Goal: Information Seeking & Learning: Learn about a topic

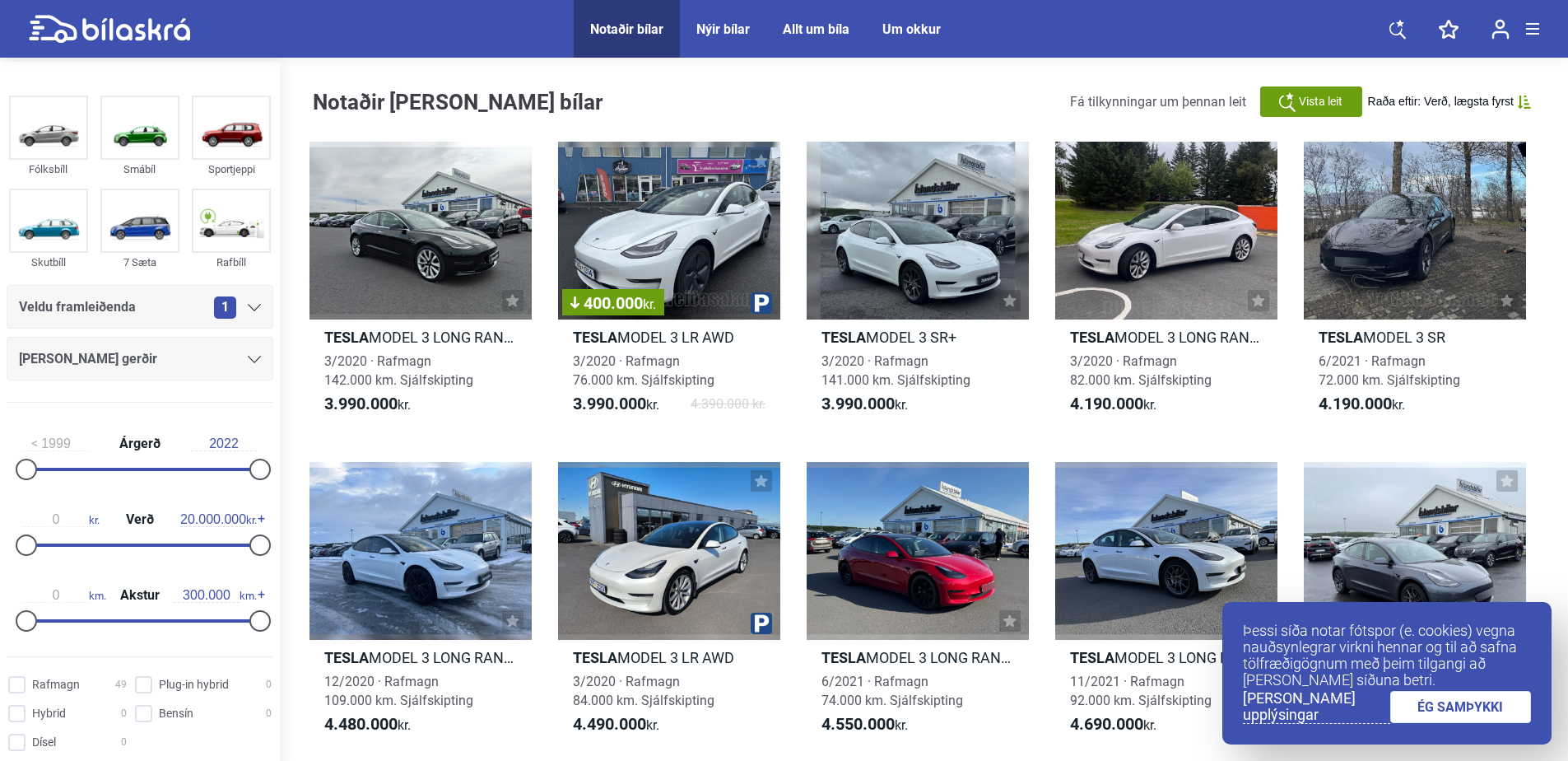
click at [1432, 710] on link "ÉG SAMÞYKKI" at bounding box center [1461, 706] width 142 height 32
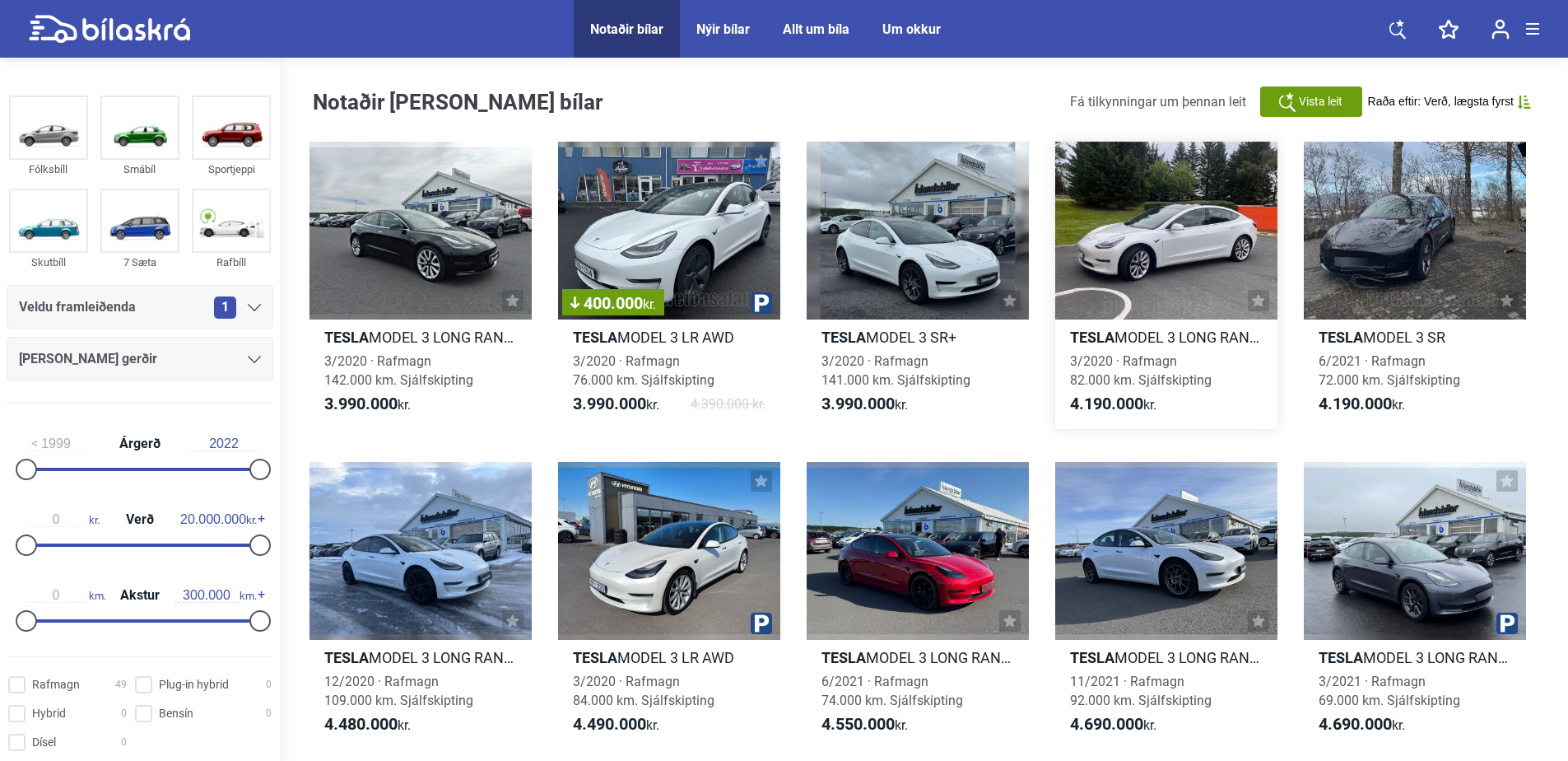
click at [1126, 336] on h2 "Tesla MODEL 3 LONG RANGE" at bounding box center [1167, 337] width 223 height 19
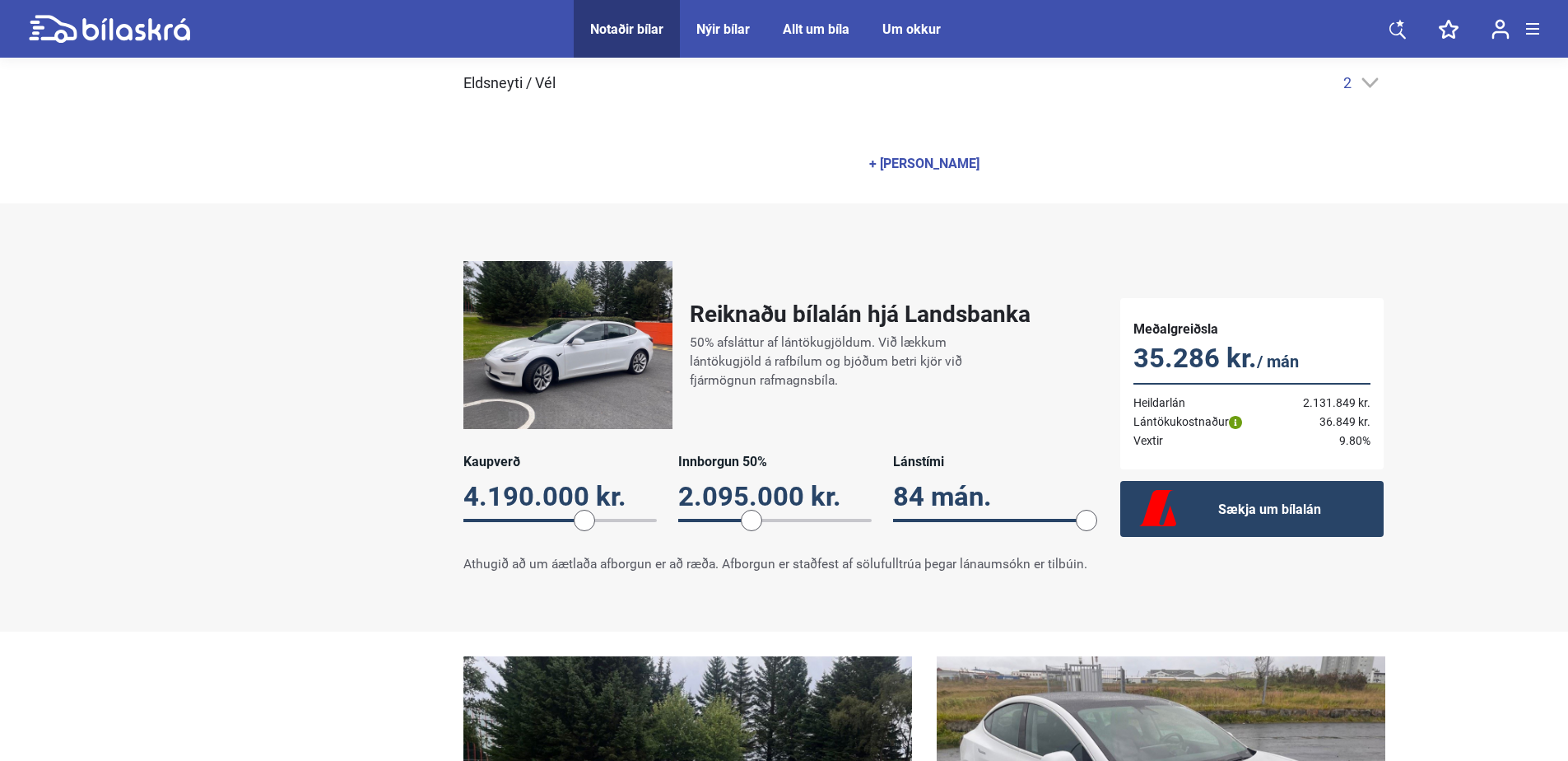
scroll to position [824, 0]
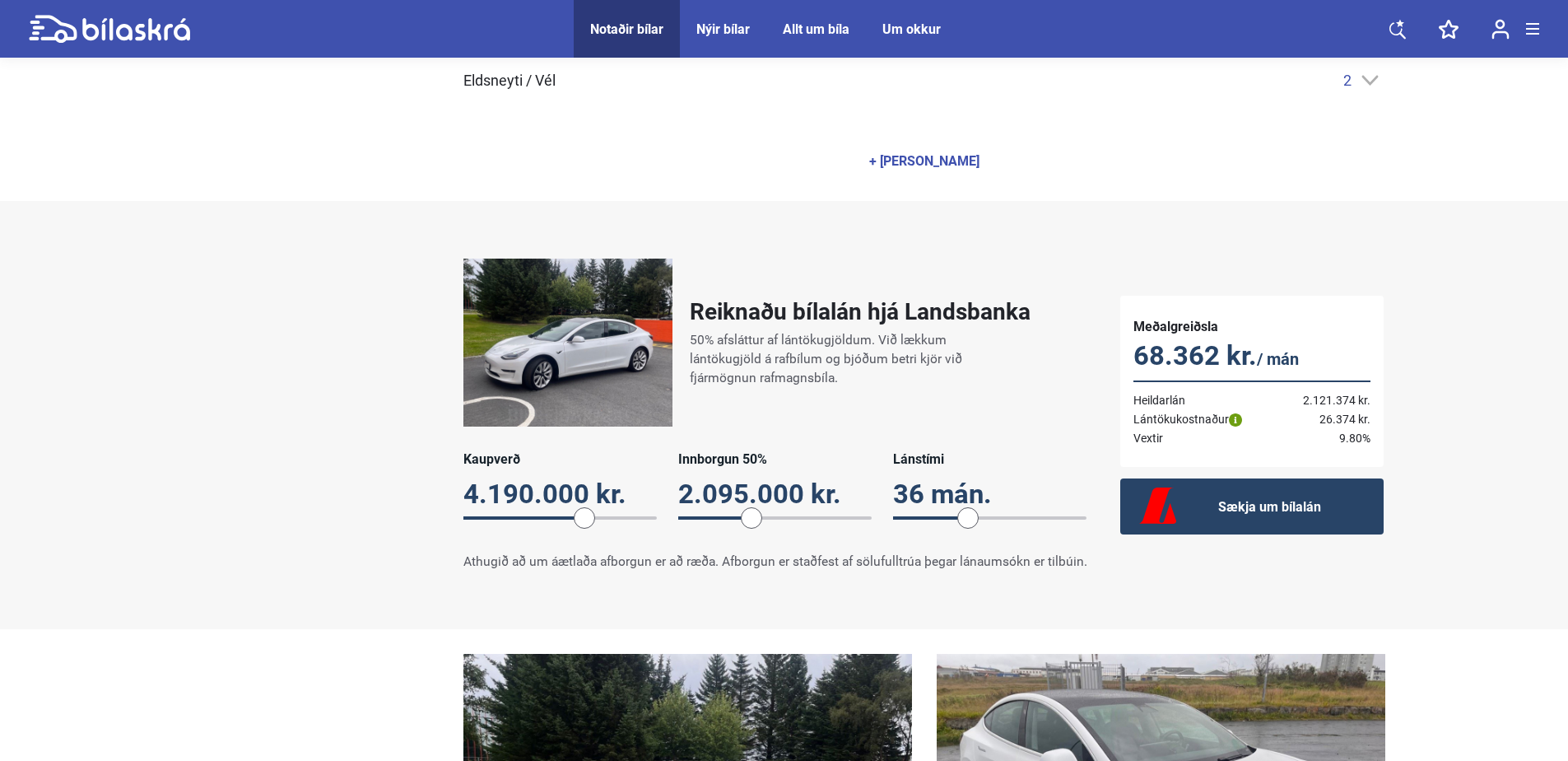
drag, startPoint x: 1086, startPoint y: 504, endPoint x: 967, endPoint y: 505, distance: 119.0
click at [967, 507] on span at bounding box center [969, 518] width 21 height 21
click at [291, 470] on div "Reiknaðu bílalán hjá Landsbanka 50% afsláttur af lántökugjöldum. Við lækkum lán…" at bounding box center [784, 414] width 1235 height 345
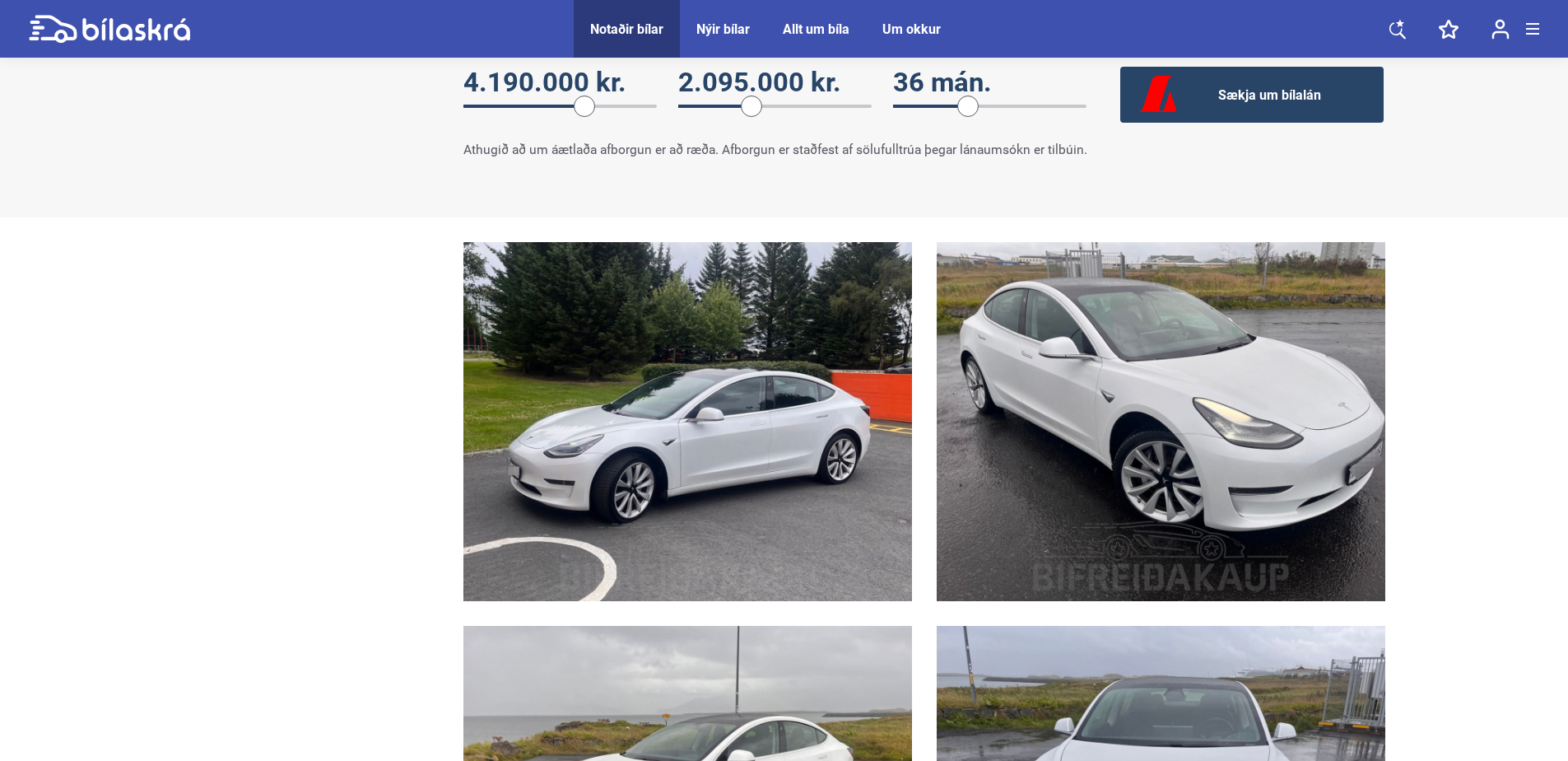
scroll to position [907, 0]
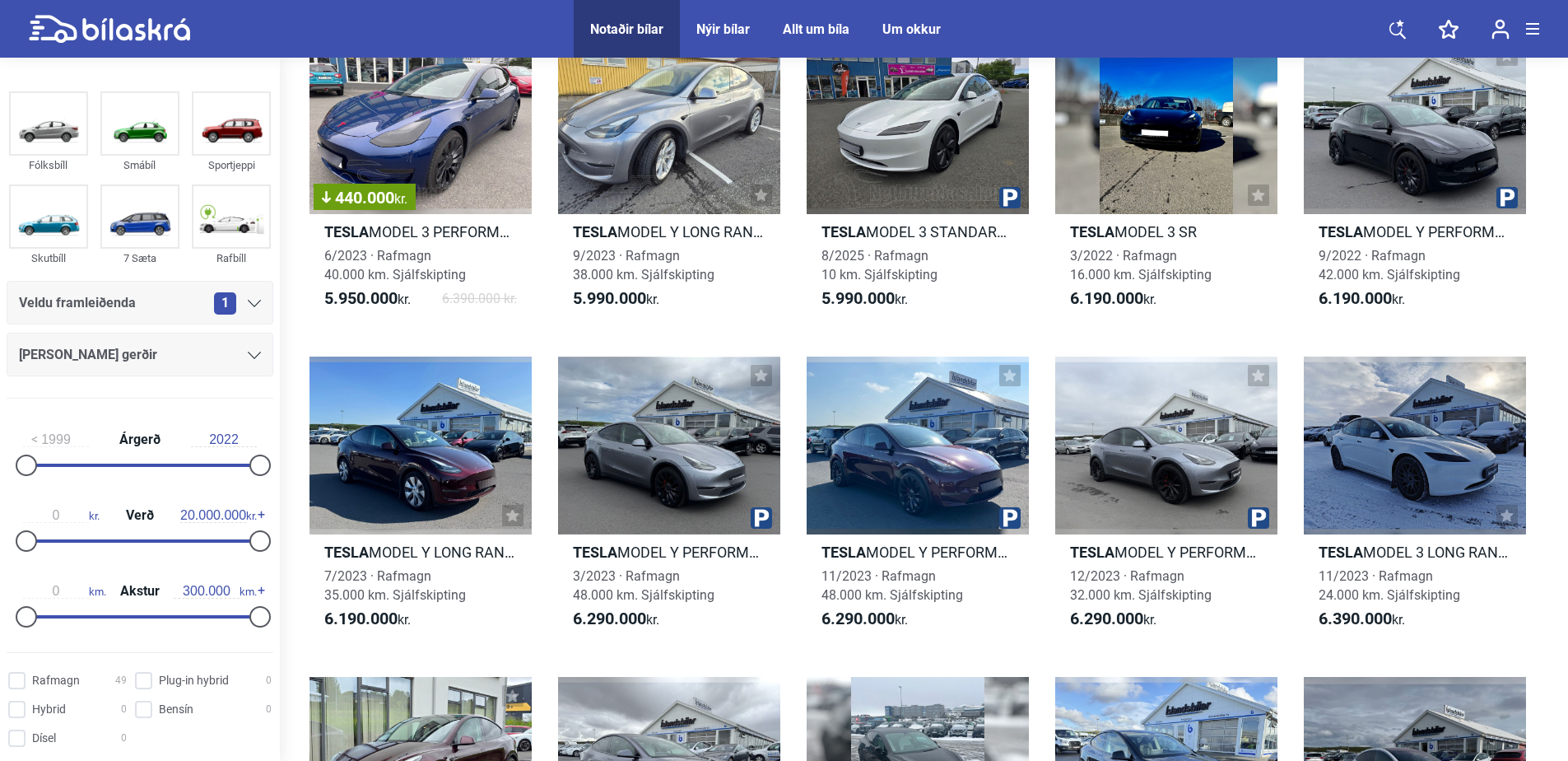
scroll to position [1730, 0]
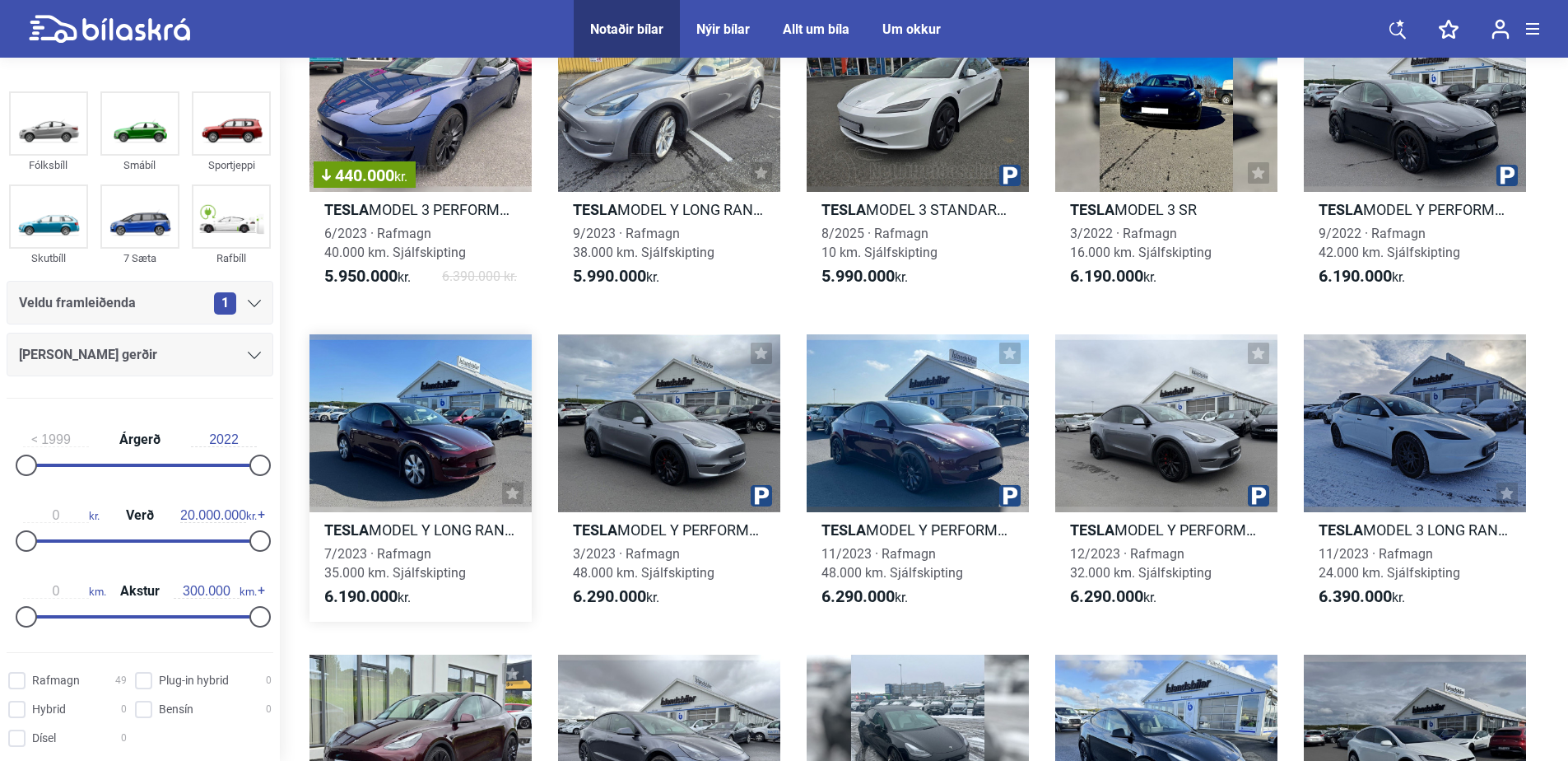
click at [465, 402] on div at bounding box center [421, 423] width 223 height 178
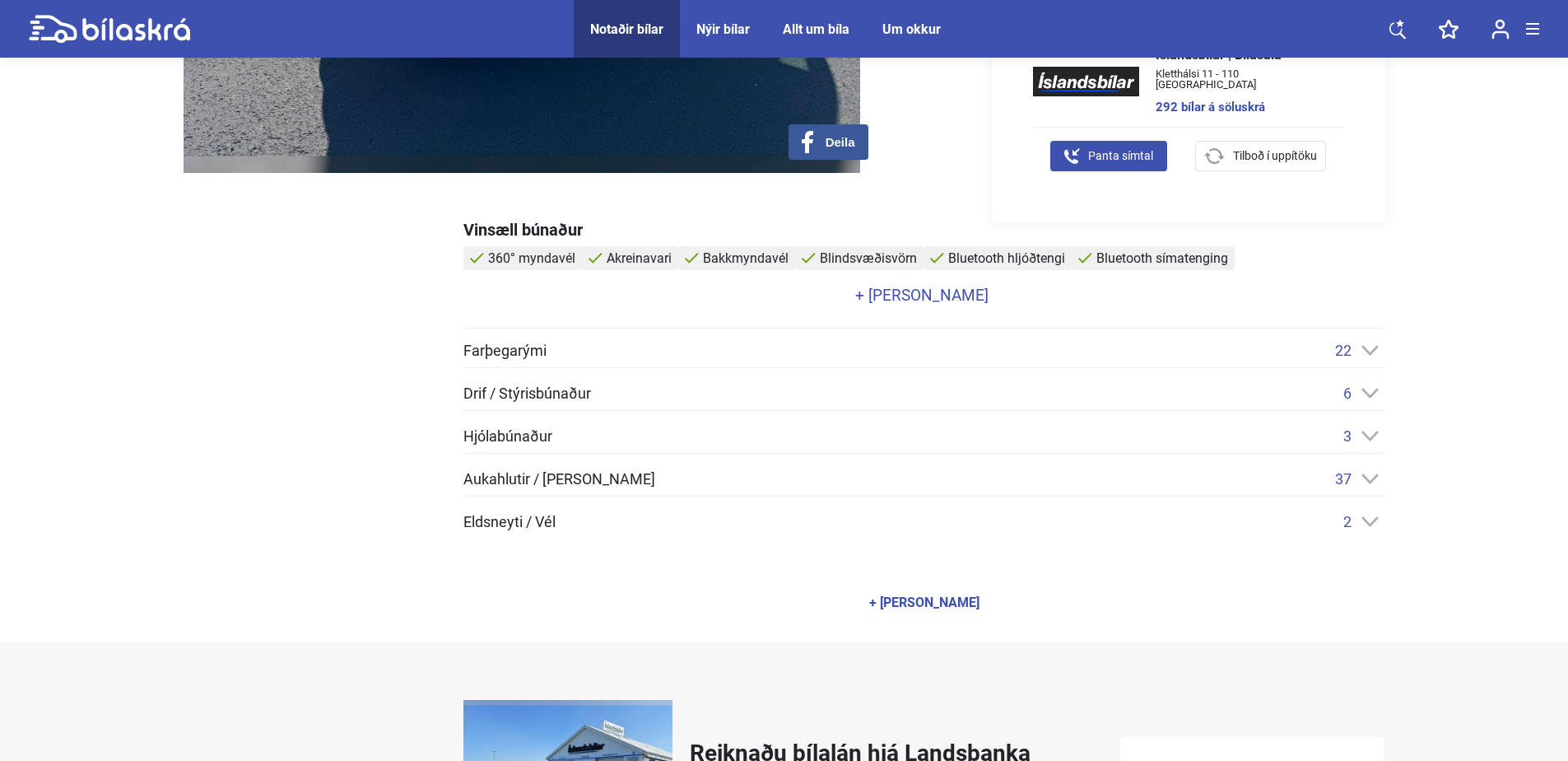
scroll to position [907, 0]
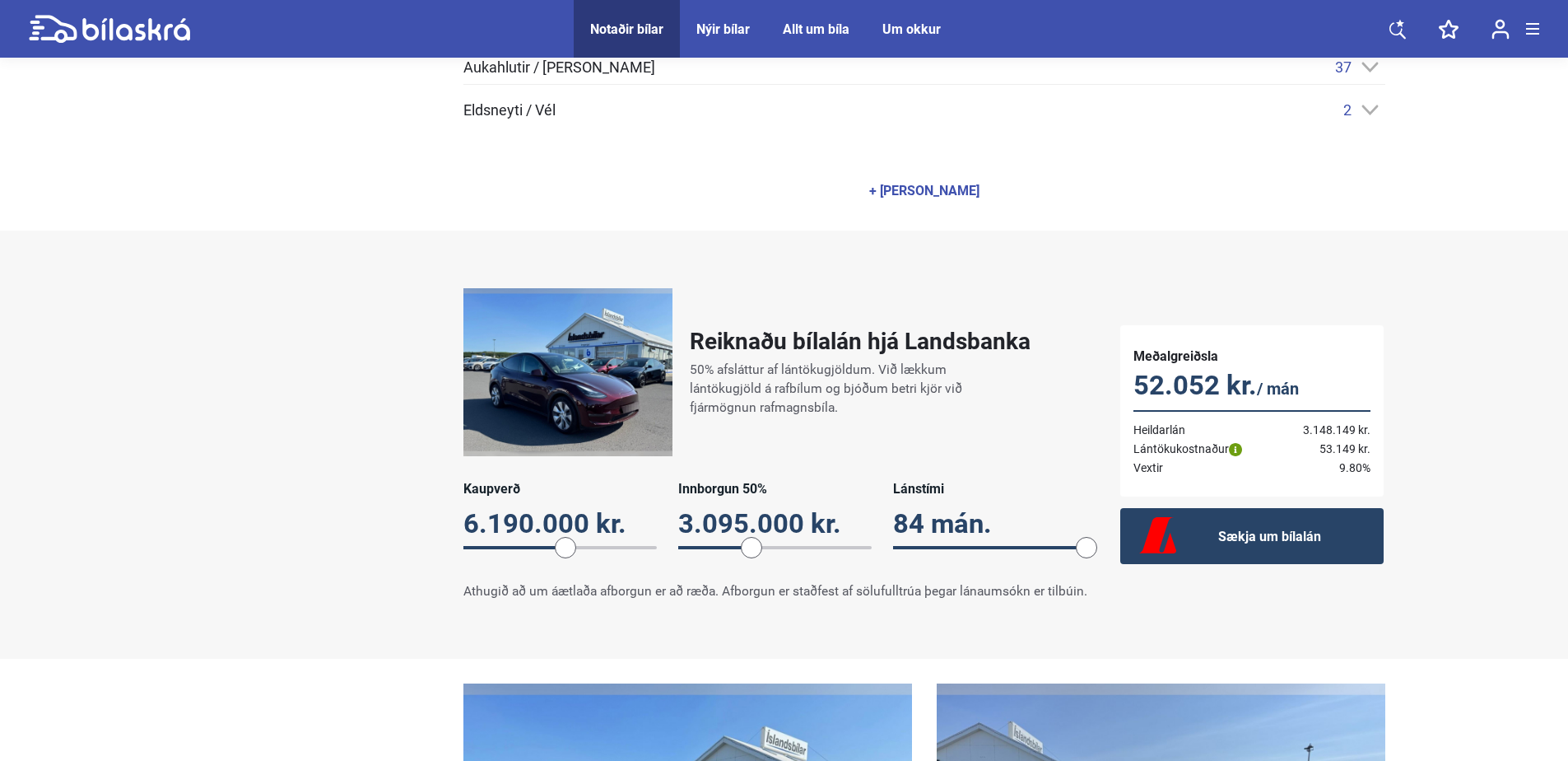
click at [1083, 537] on span at bounding box center [1087, 548] width 21 height 21
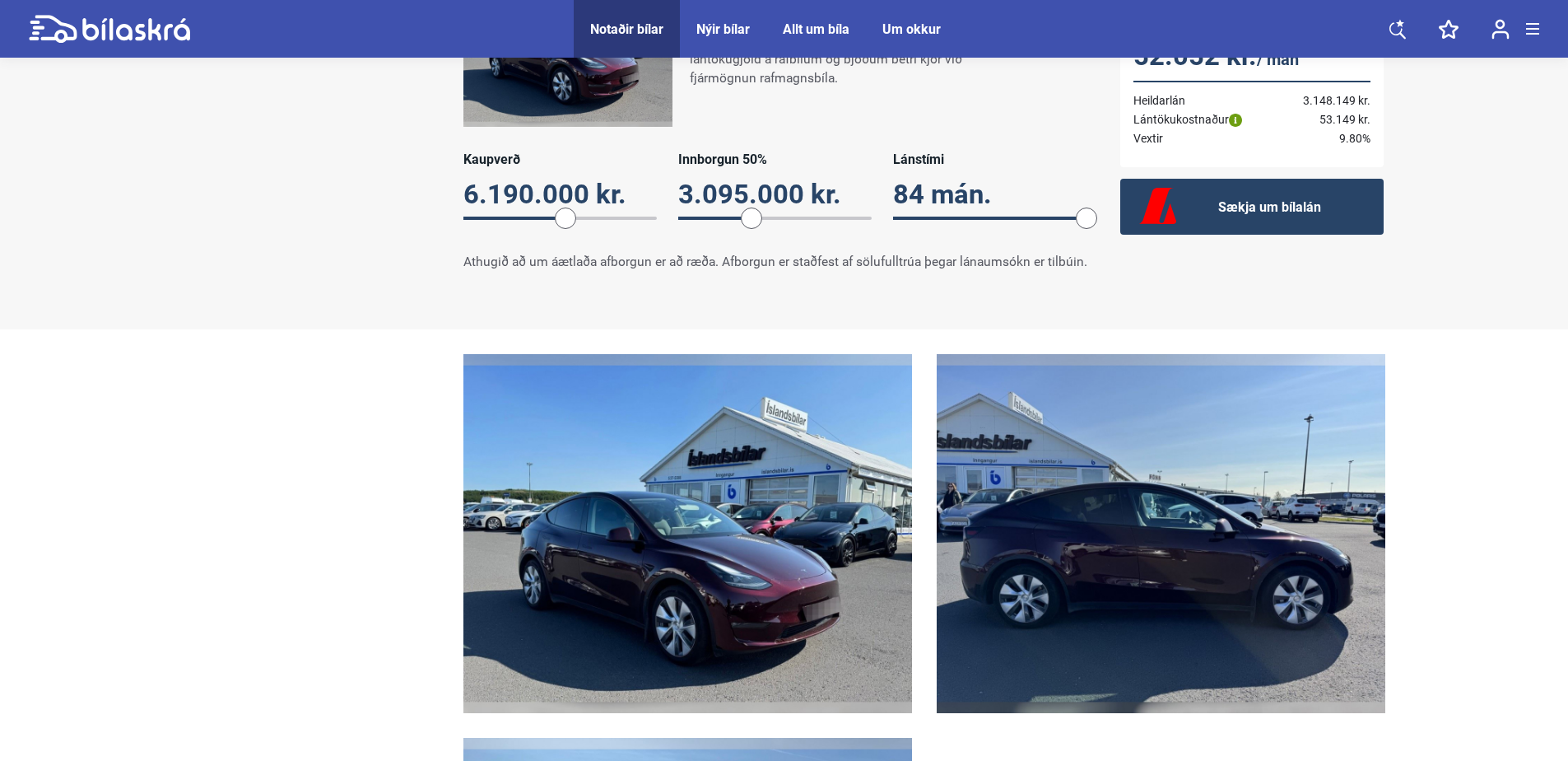
scroll to position [989, 0]
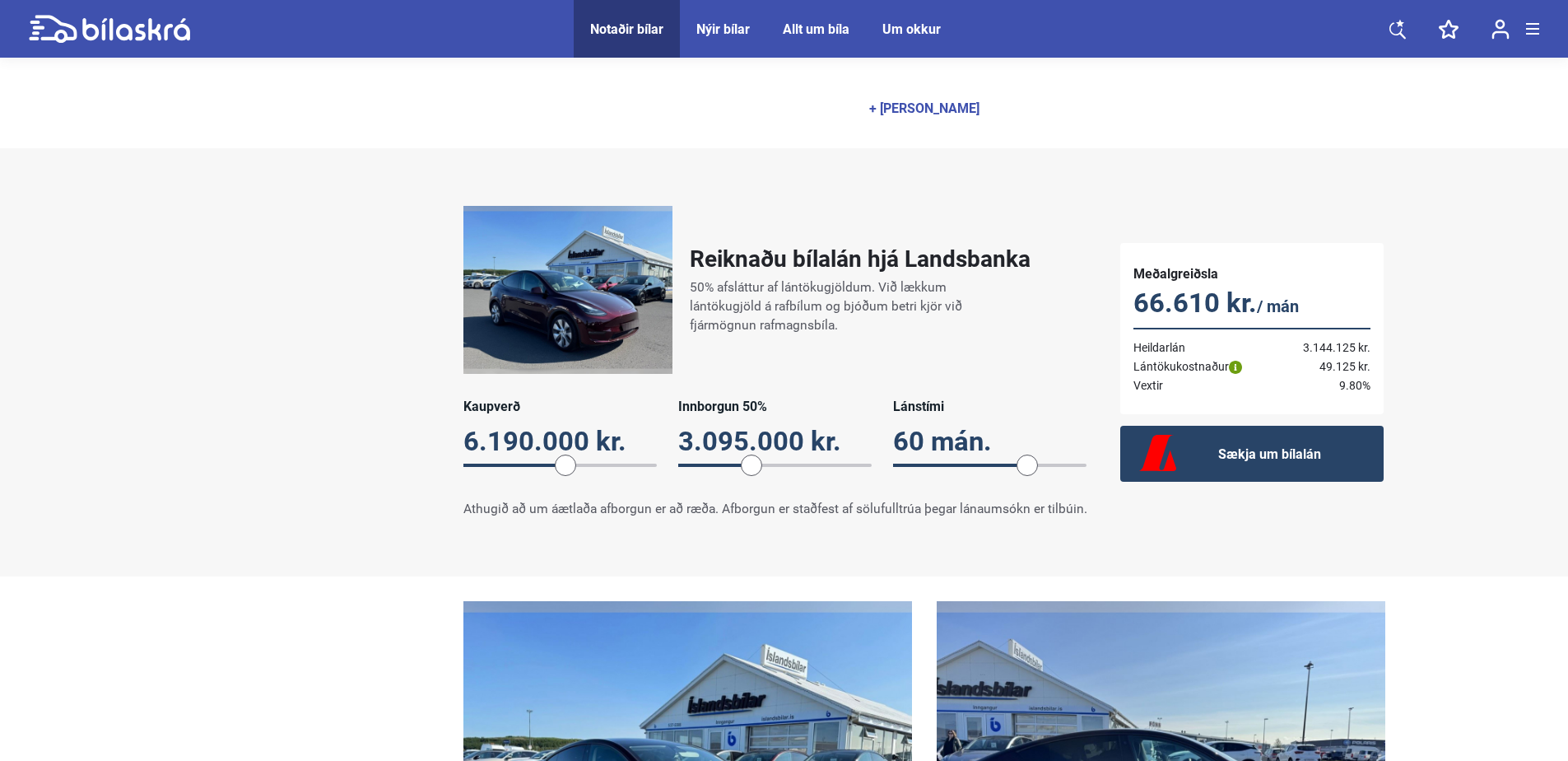
drag, startPoint x: 1085, startPoint y: 459, endPoint x: 1033, endPoint y: 460, distance: 52.0
click at [1033, 460] on span at bounding box center [1027, 465] width 21 height 21
click at [299, 334] on div "Reiknaðu bílalán hjá Landsbanka 50% afsláttur af lántökugjöldum. Við lækkum lán…" at bounding box center [784, 361] width 1235 height 345
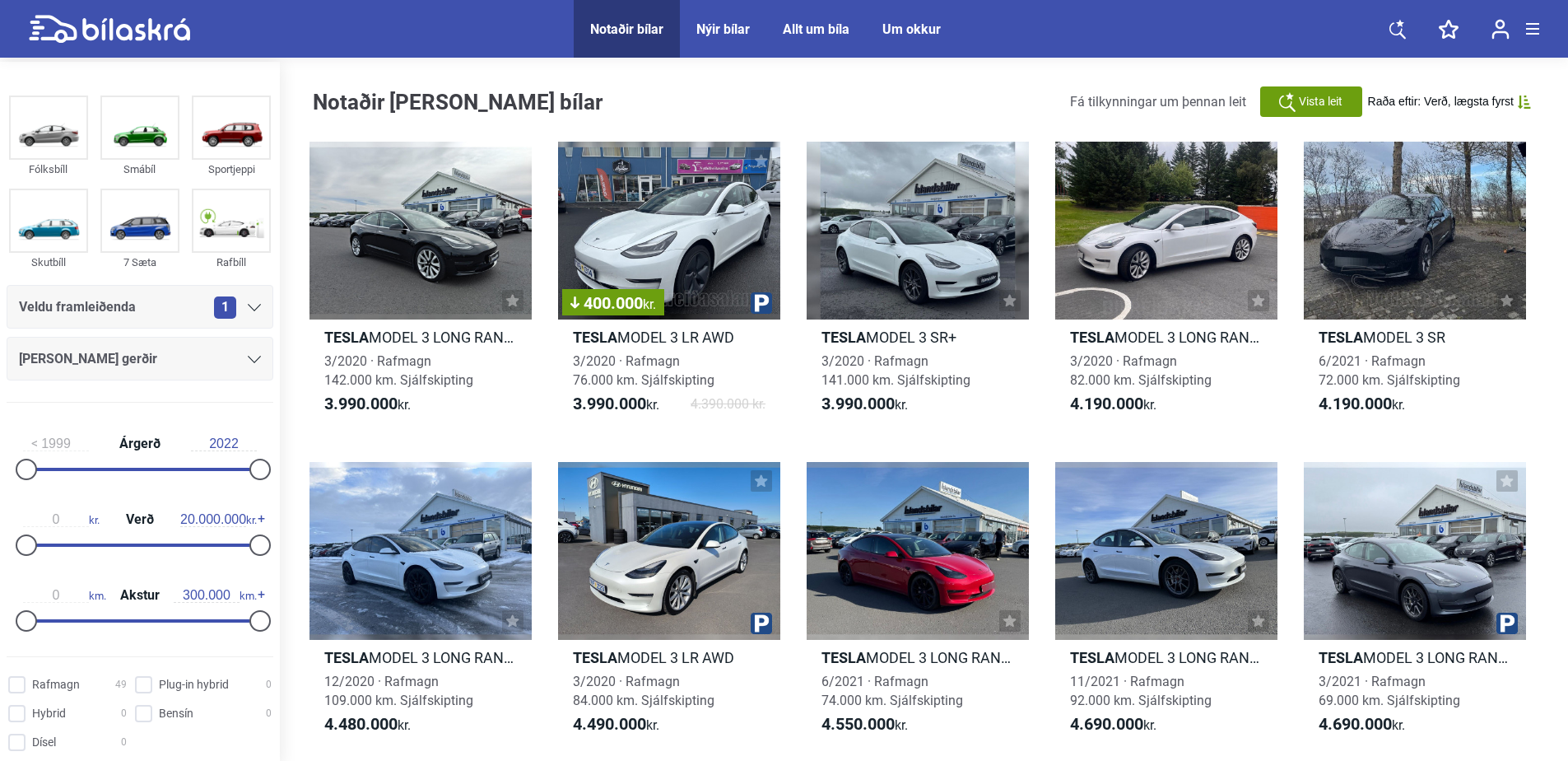
click at [808, 115] on div "Notaðir [PERSON_NAME] bílar Fá tilkynningar um þennan leit Vista [PERSON_NAME] …" at bounding box center [931, 102] width 1239 height 47
